Goal: Transaction & Acquisition: Purchase product/service

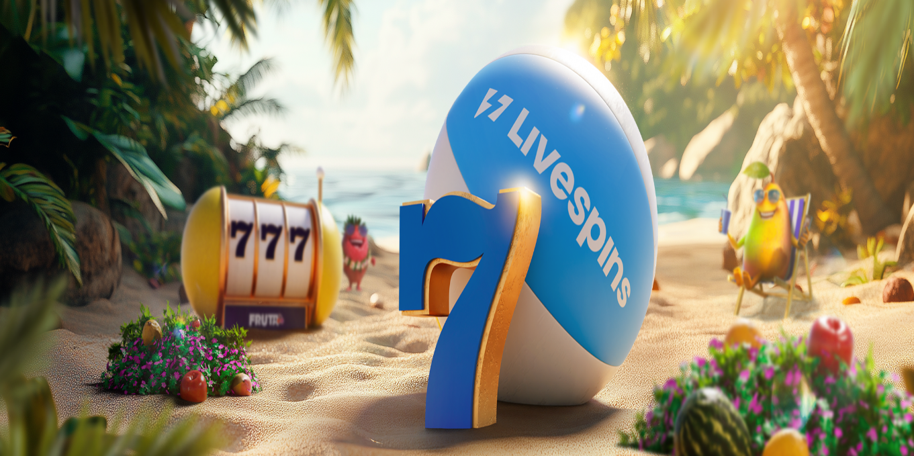
click at [93, 54] on span "Kirjaudu" at bounding box center [93, 49] width 33 height 10
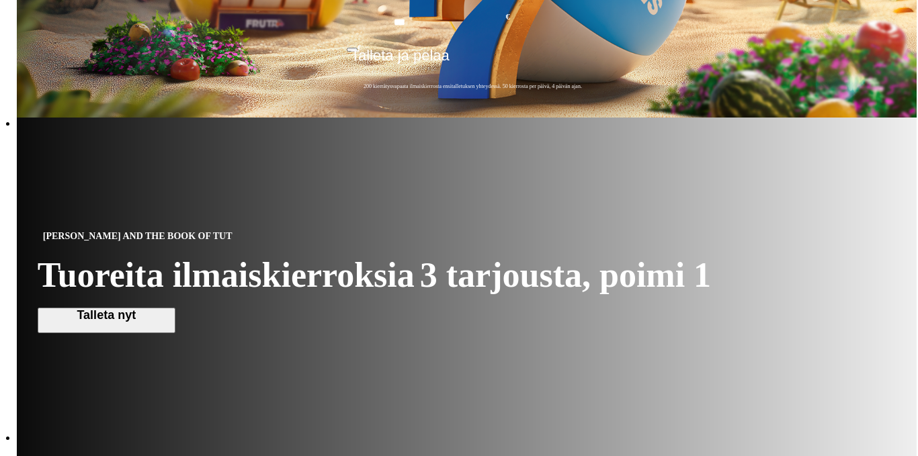
scroll to position [342, 0]
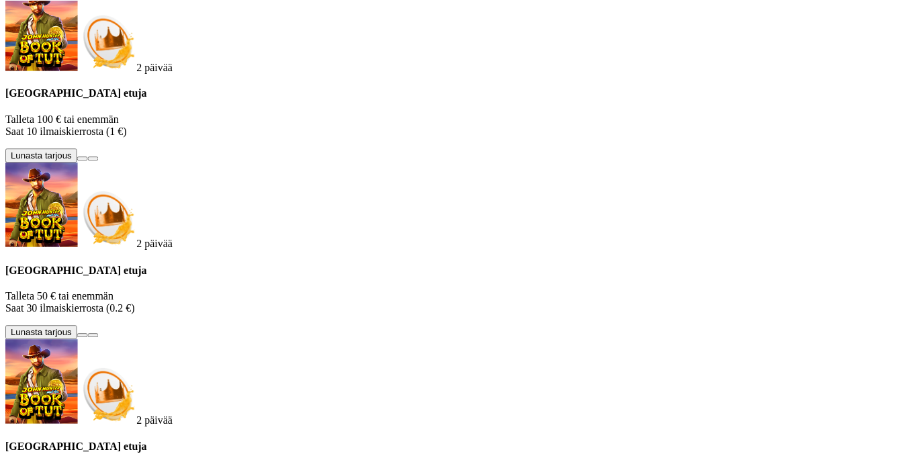
scroll to position [0, 0]
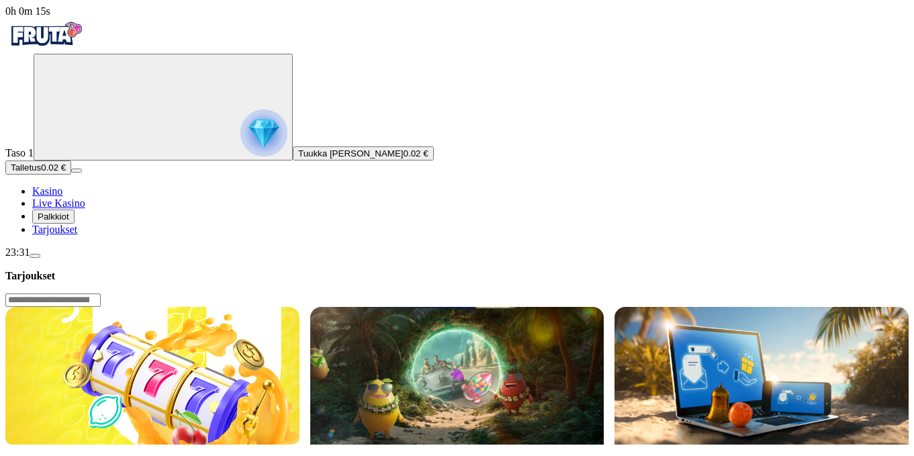
click at [64, 235] on span "Tarjoukset" at bounding box center [54, 229] width 45 height 11
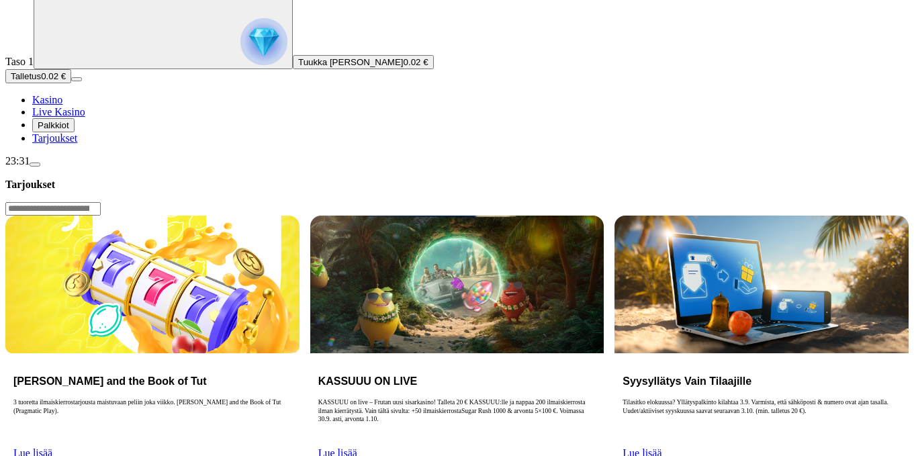
scroll to position [67, 0]
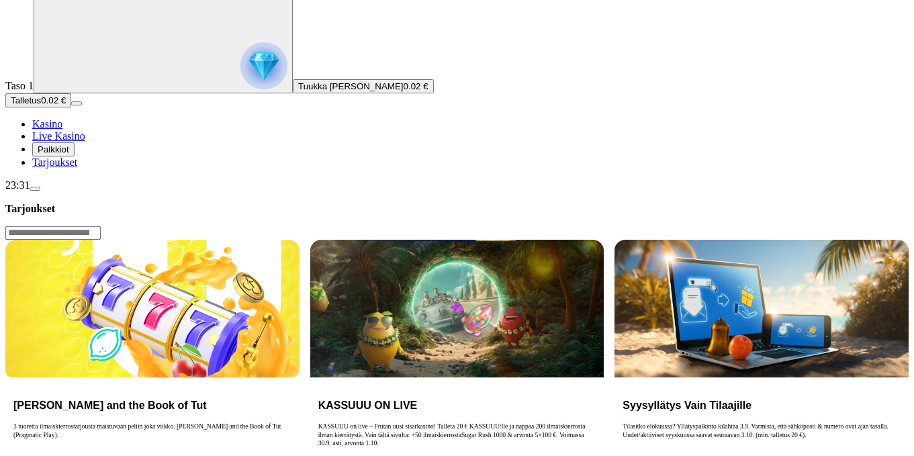
click at [35, 189] on span "menu icon" at bounding box center [35, 189] width 0 height 0
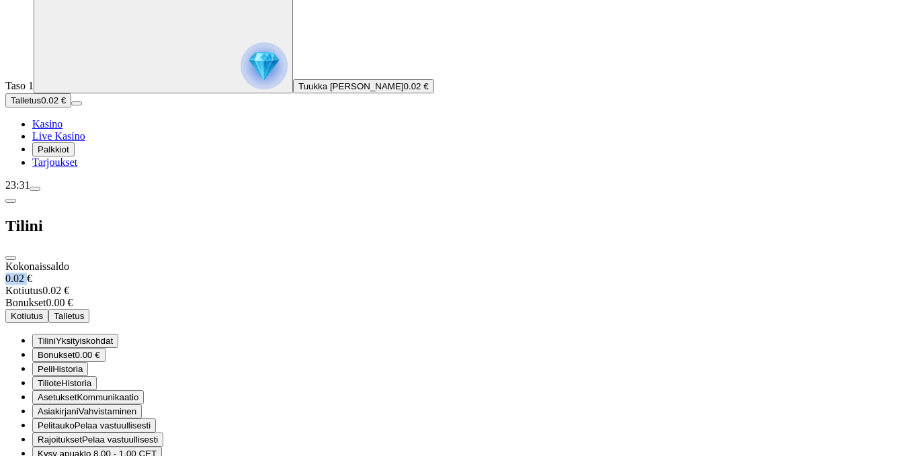
drag, startPoint x: 376, startPoint y: 61, endPoint x: 321, endPoint y: 65, distance: 54.6
click at [325, 261] on div "Kokonaissaldo 0.02 €" at bounding box center [458, 273] width 907 height 24
click at [319, 261] on div "Kokonaissaldo 0.02 €" at bounding box center [458, 273] width 907 height 24
click at [62, 130] on span "Kasino" at bounding box center [47, 123] width 30 height 11
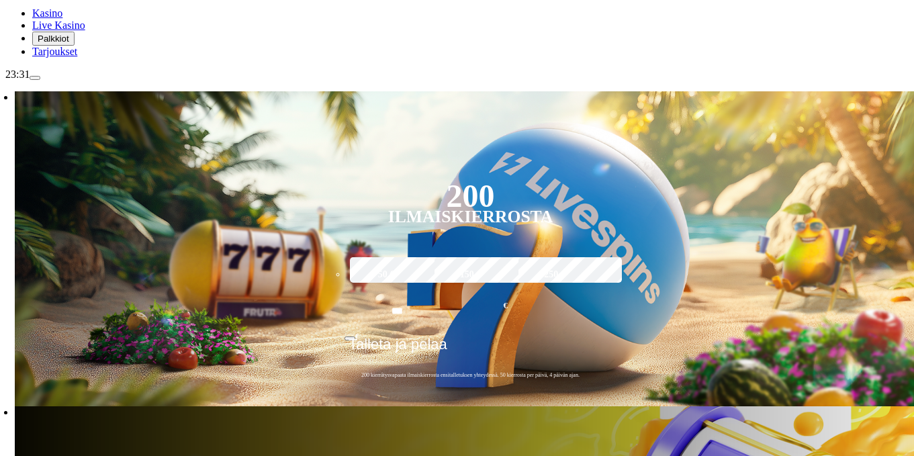
scroll to position [202, 0]
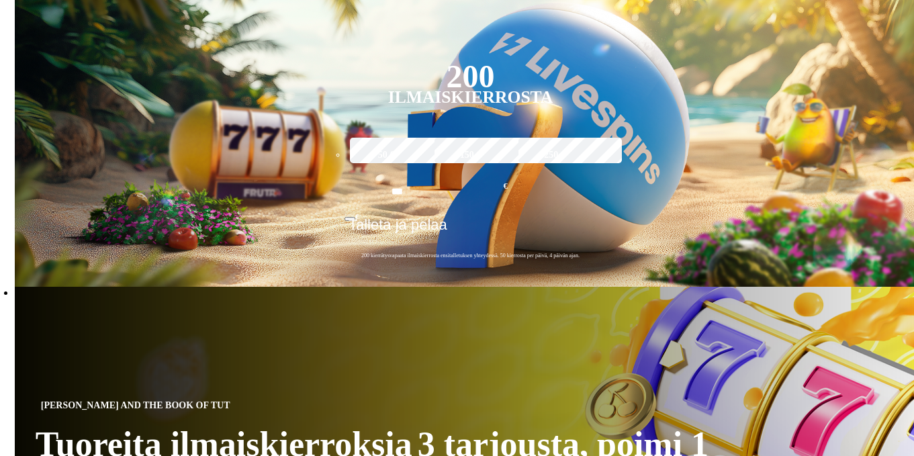
scroll to position [336, 0]
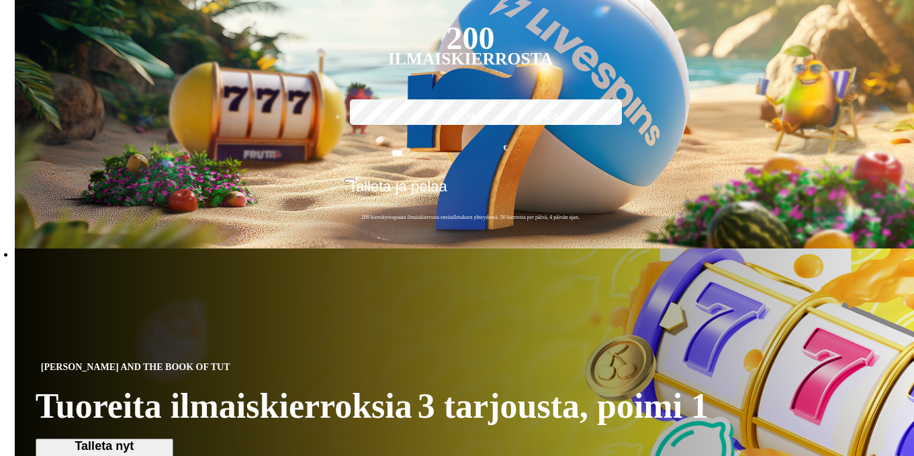
type input "*********"
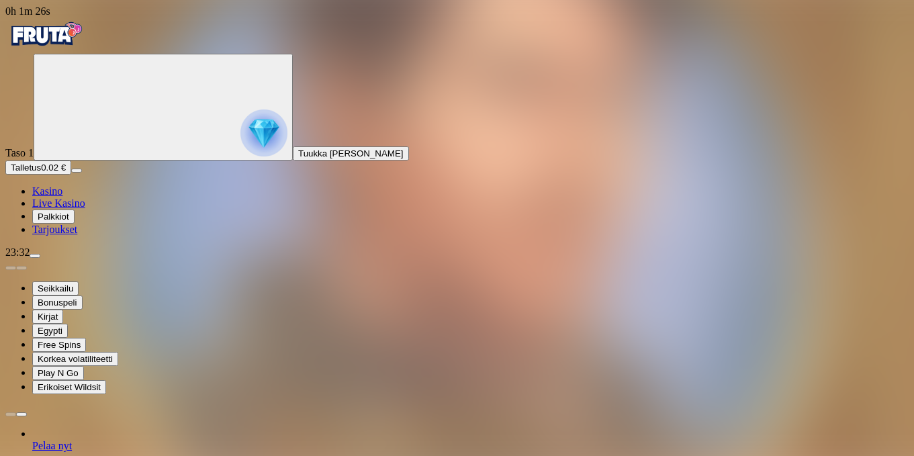
click at [67, 40] on img "Primary" at bounding box center [45, 34] width 81 height 34
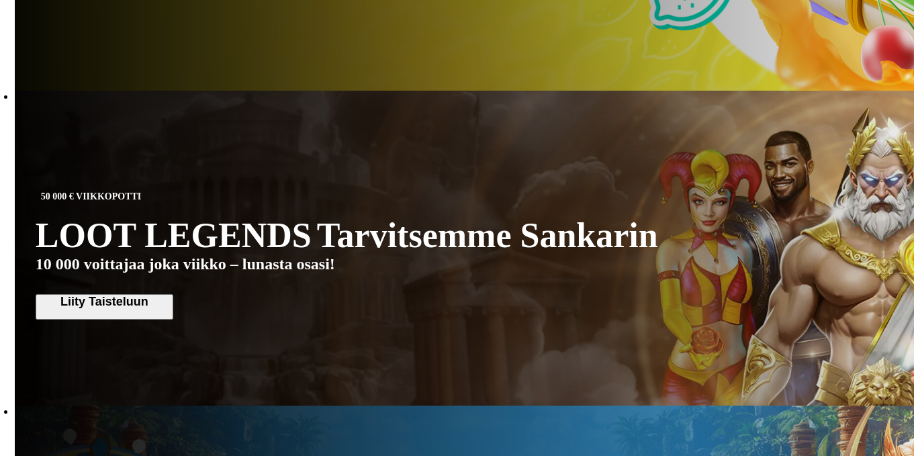
scroll to position [739, 0]
